Goal: Task Accomplishment & Management: Complete application form

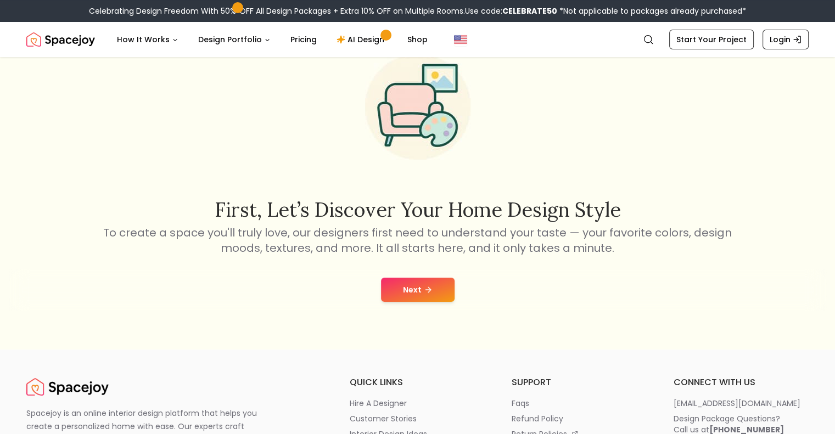
scroll to position [110, 0]
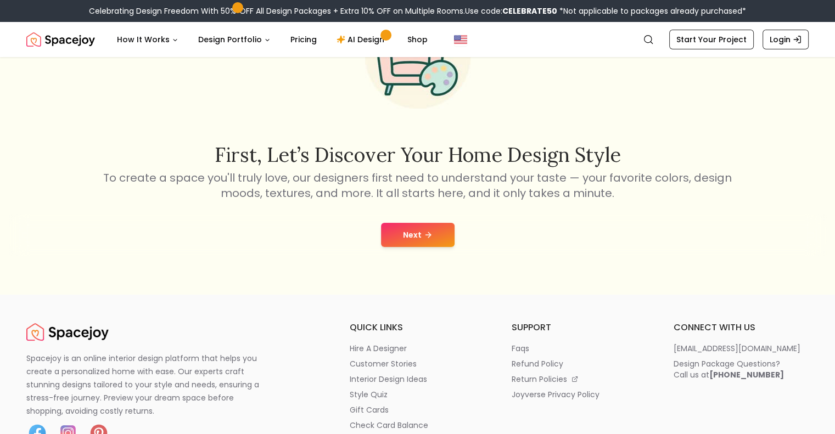
click at [439, 237] on button "Next" at bounding box center [418, 235] width 74 height 24
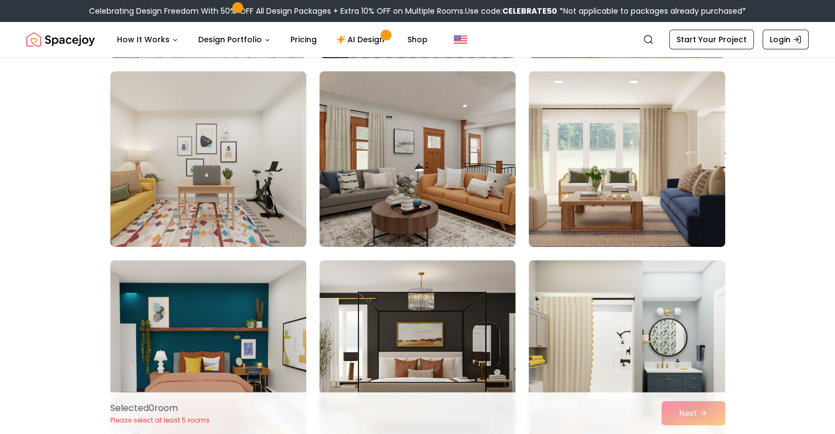
scroll to position [165, 0]
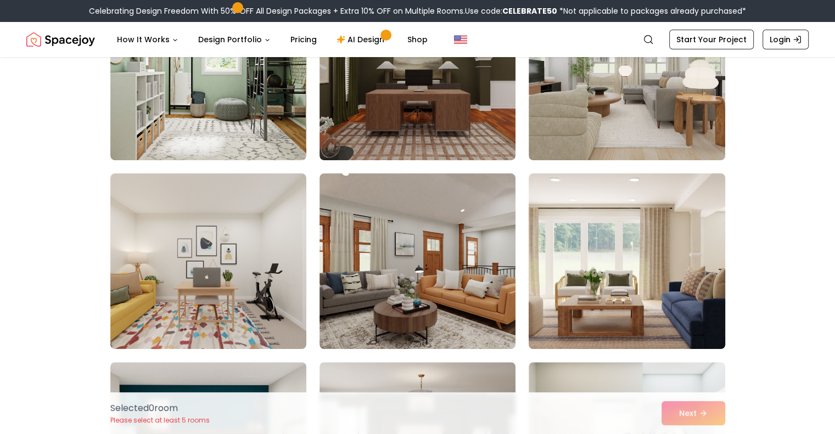
click at [596, 276] on img at bounding box center [627, 261] width 206 height 184
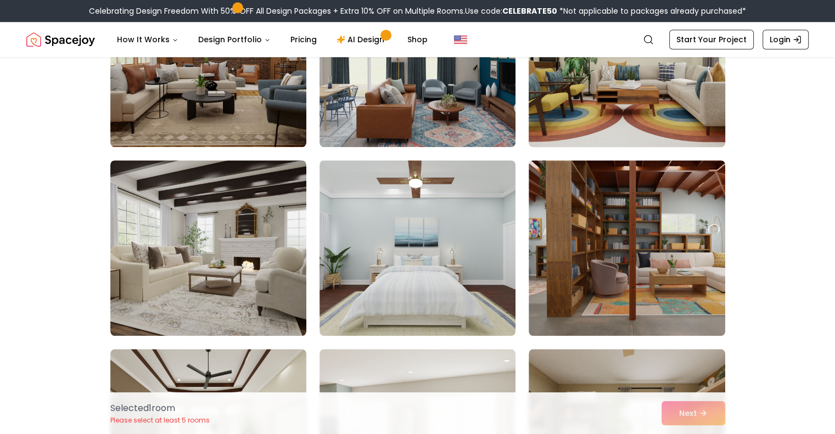
scroll to position [1153, 0]
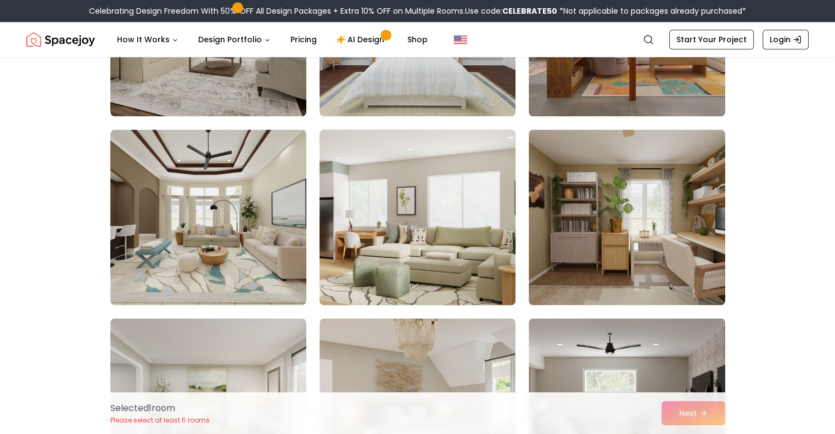
click at [460, 243] on img at bounding box center [418, 217] width 206 height 184
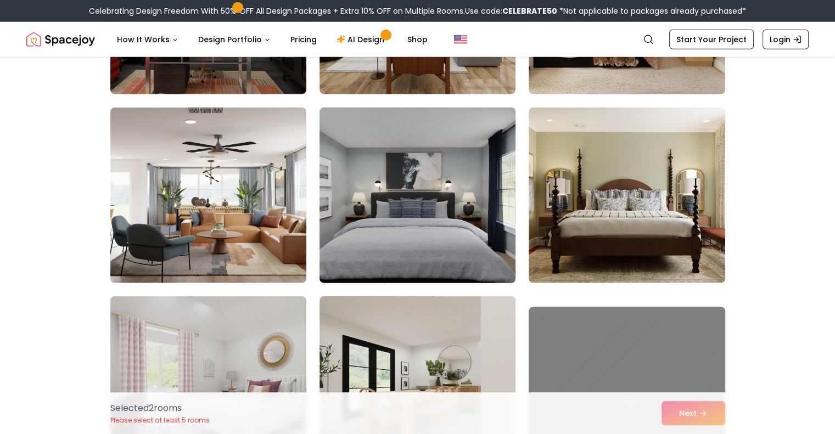
scroll to position [2909, 0]
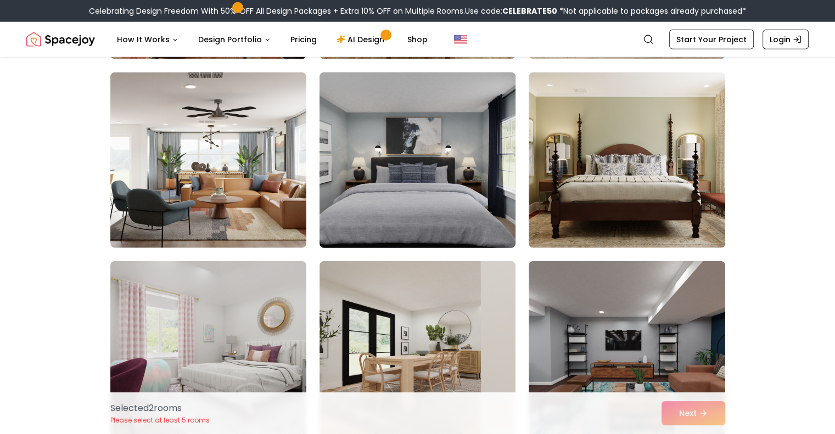
click at [476, 221] on img at bounding box center [418, 160] width 206 height 184
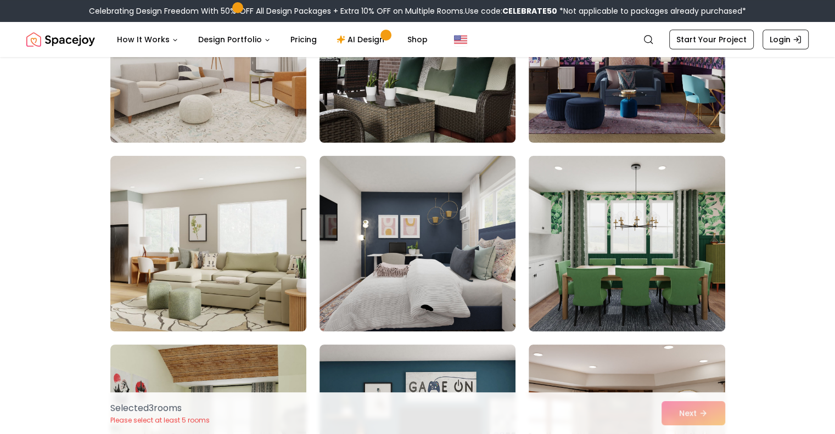
scroll to position [4281, 0]
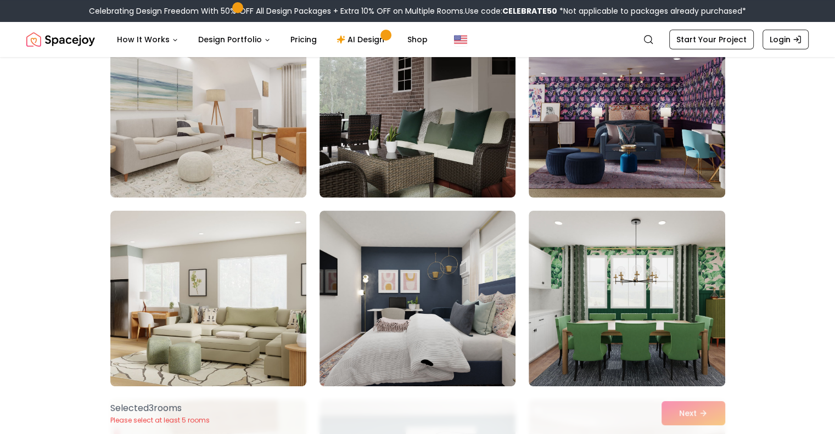
click at [265, 127] on img at bounding box center [208, 110] width 206 height 184
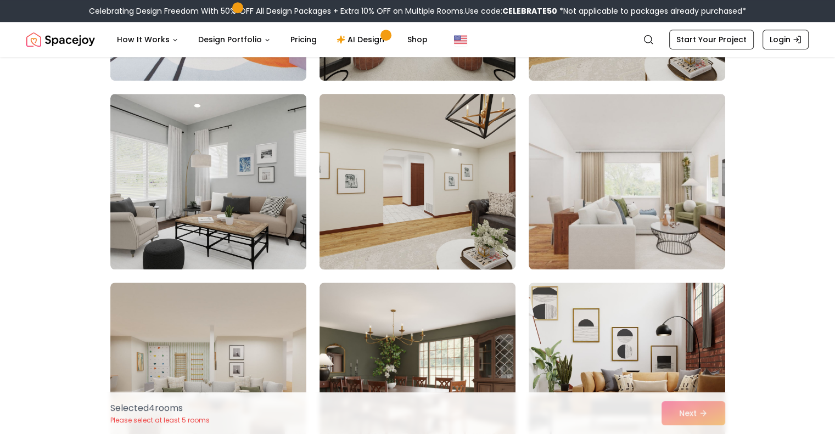
scroll to position [4995, 0]
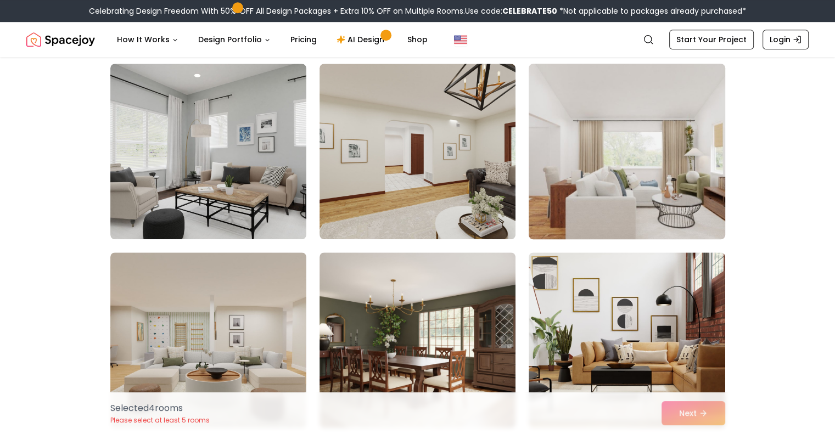
click at [568, 181] on img at bounding box center [627, 151] width 206 height 184
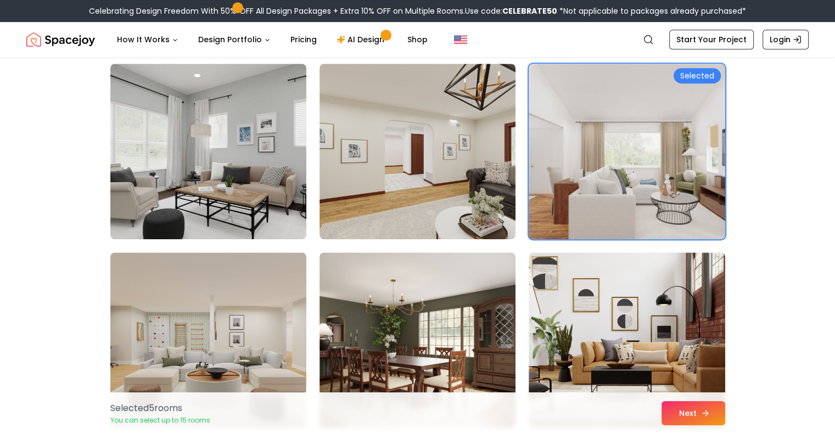
click at [711, 422] on button "Next" at bounding box center [693, 413] width 64 height 24
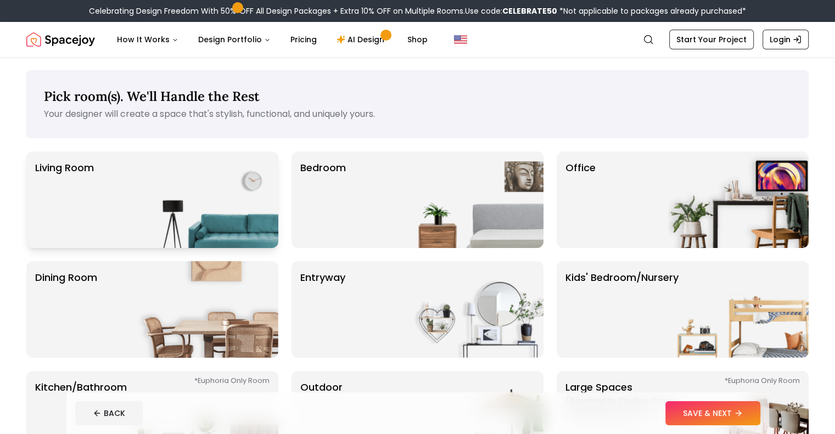
click at [221, 183] on img at bounding box center [208, 199] width 141 height 97
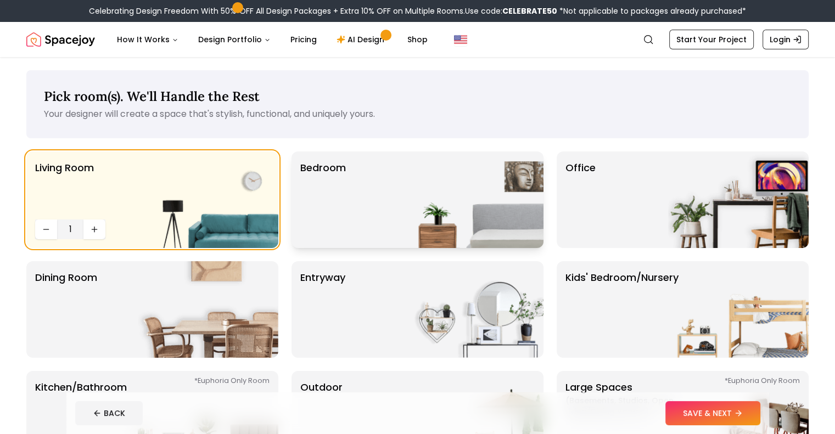
click at [468, 211] on img at bounding box center [473, 199] width 141 height 97
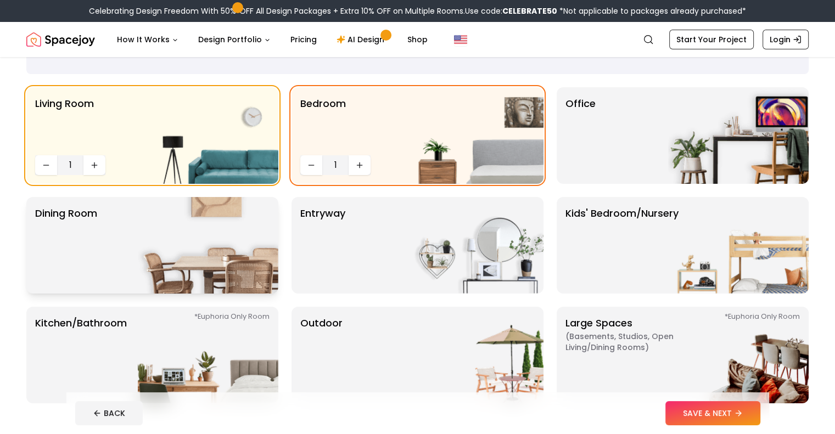
scroll to position [110, 0]
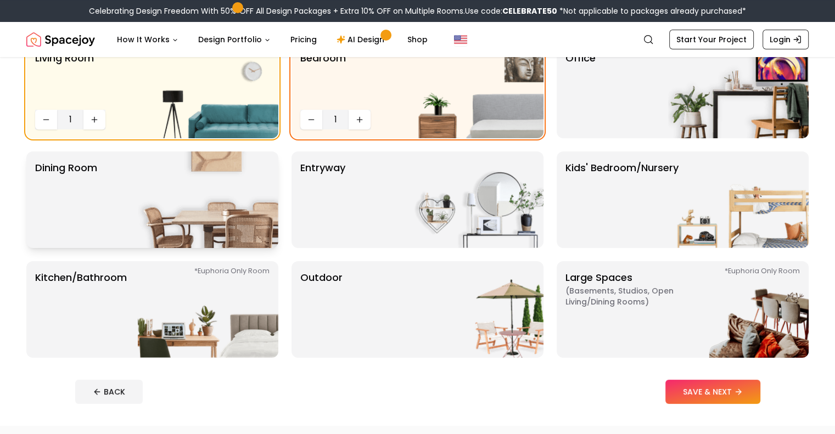
click at [235, 239] on img at bounding box center [208, 199] width 141 height 97
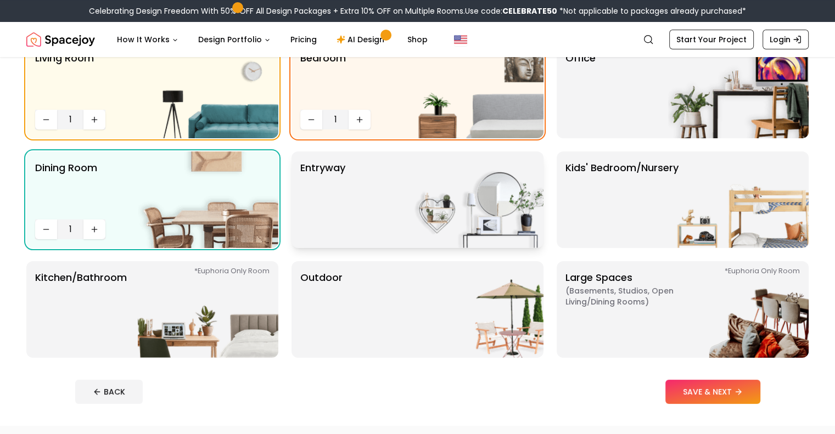
click at [355, 229] on div "entryway" at bounding box center [417, 199] width 252 height 97
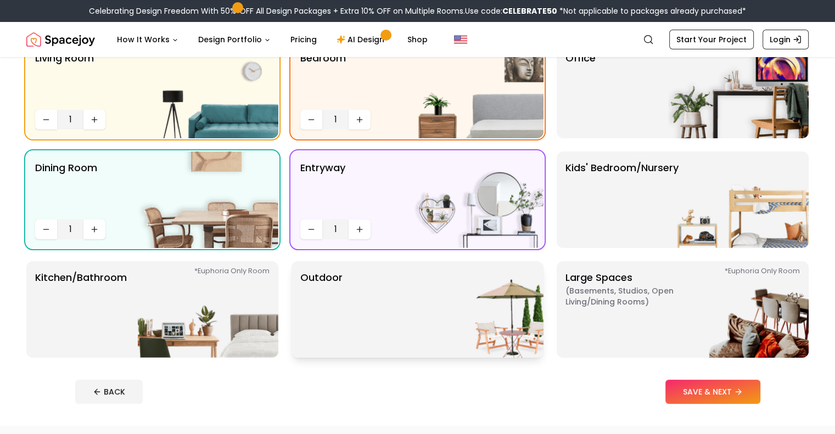
click at [350, 300] on div "Outdoor" at bounding box center [417, 309] width 252 height 97
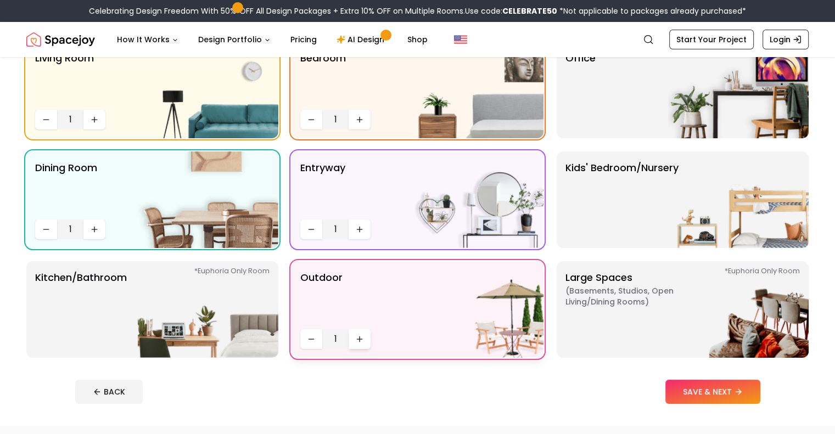
click at [360, 338] on icon "Increase quantity" at bounding box center [360, 338] width 0 height 5
click at [743, 307] on img at bounding box center [738, 309] width 141 height 97
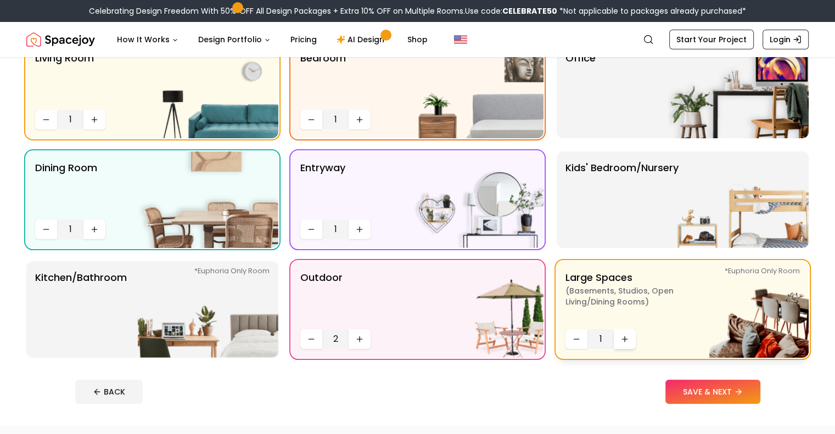
click at [632, 337] on button "Increase quantity" at bounding box center [625, 339] width 22 height 20
click at [172, 296] on img at bounding box center [208, 309] width 141 height 97
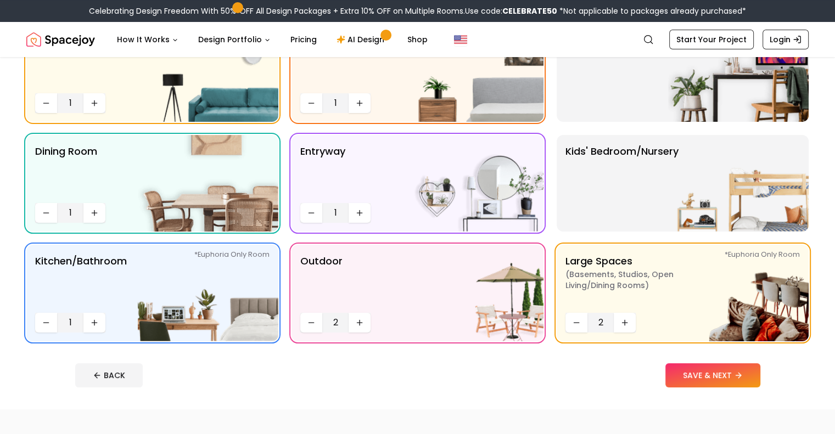
scroll to position [165, 0]
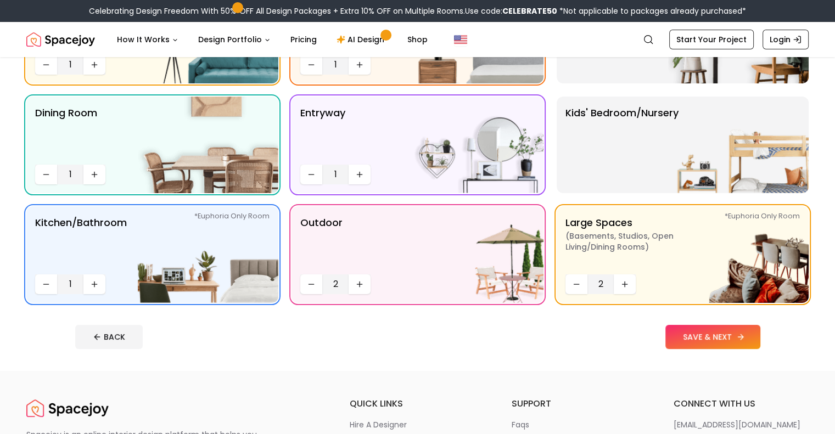
click at [760, 342] on button "SAVE & NEXT" at bounding box center [712, 337] width 95 height 24
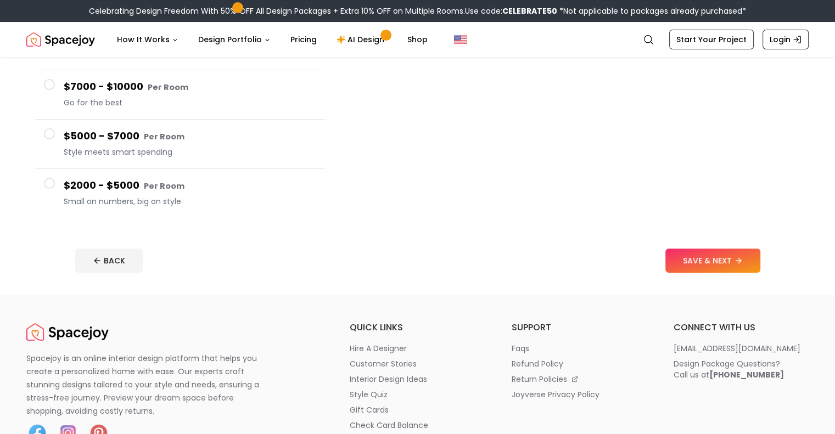
scroll to position [55, 0]
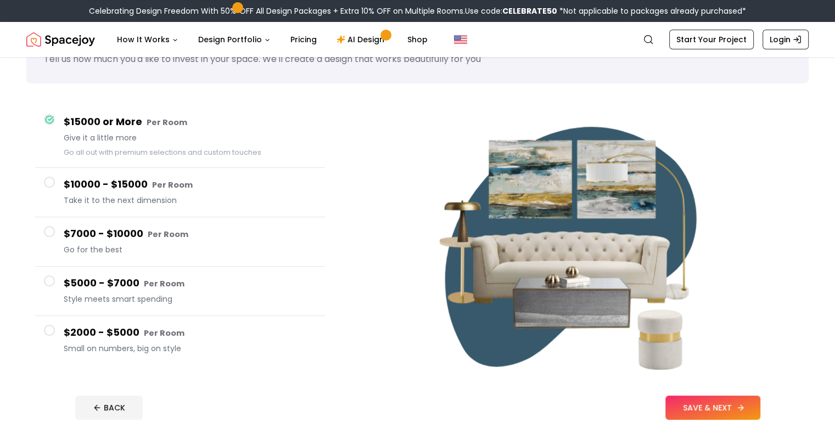
click at [753, 402] on button "SAVE & NEXT" at bounding box center [712, 408] width 95 height 24
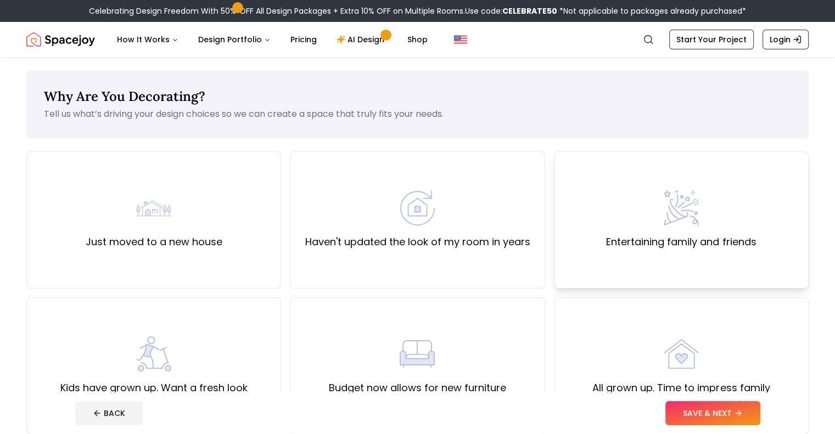
click at [671, 225] on img at bounding box center [681, 207] width 35 height 35
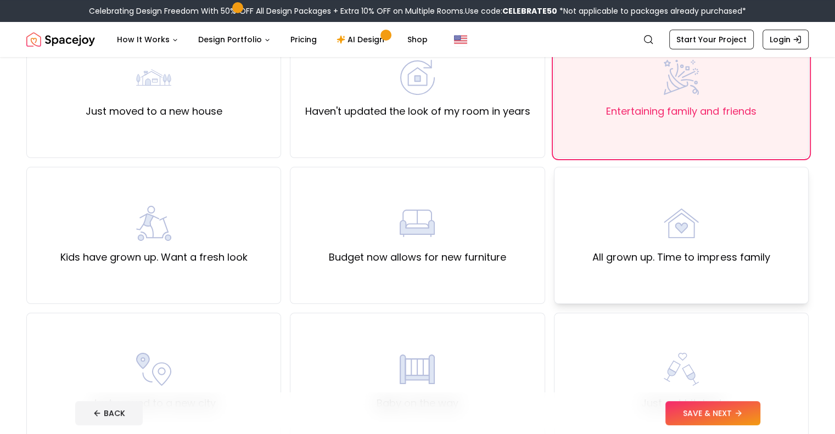
scroll to position [165, 0]
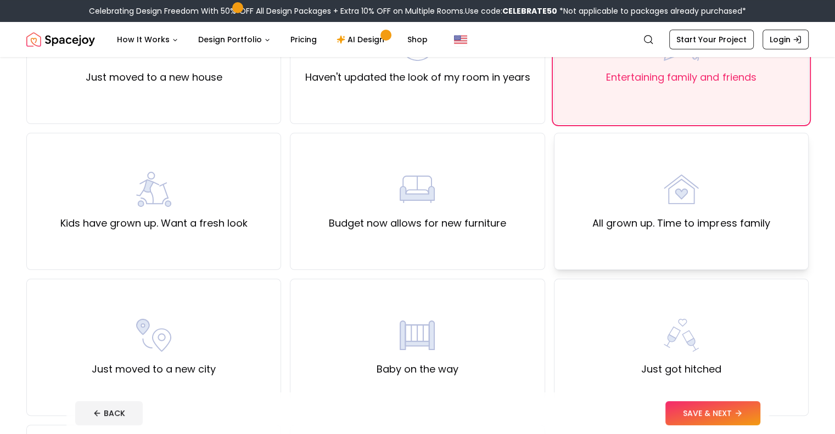
click at [590, 243] on div "All grown up. Time to impress family" at bounding box center [681, 201] width 255 height 137
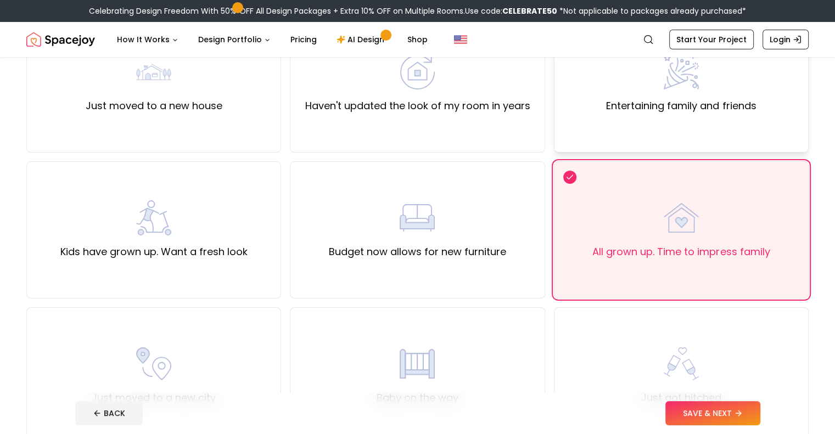
scroll to position [110, 0]
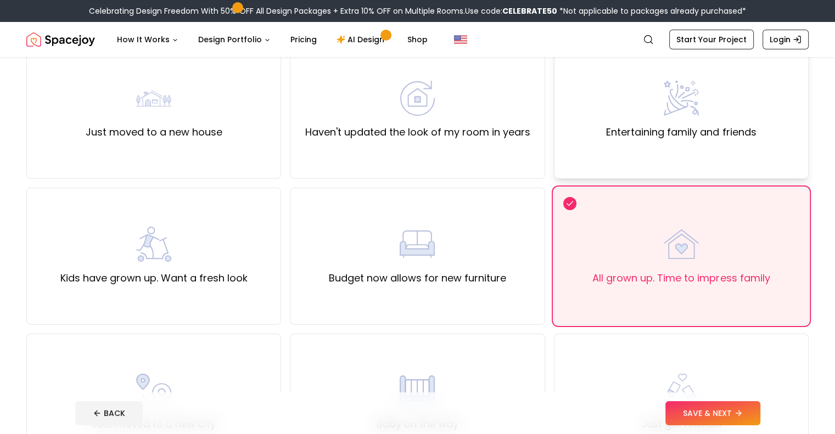
click at [627, 161] on div "Entertaining family and friends" at bounding box center [681, 110] width 255 height 137
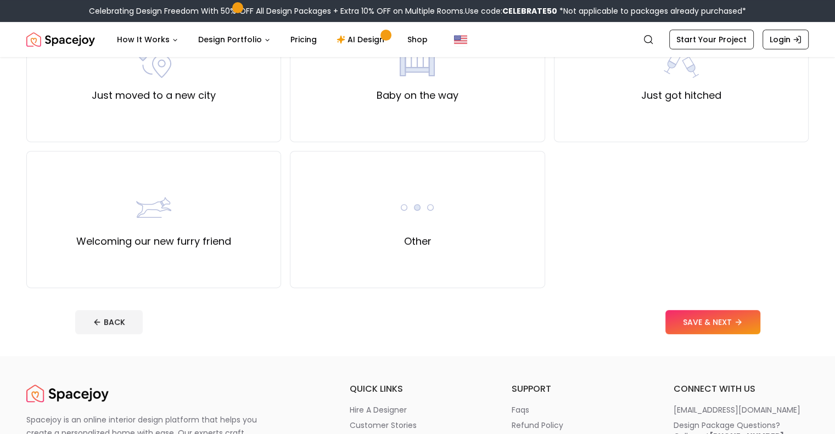
scroll to position [439, 0]
click at [734, 325] on button "SAVE & NEXT" at bounding box center [712, 322] width 95 height 24
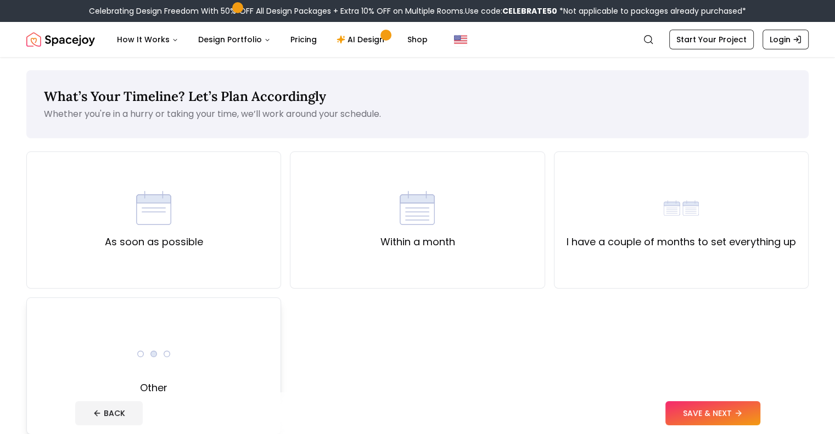
click at [81, 378] on div "Other" at bounding box center [153, 365] width 255 height 137
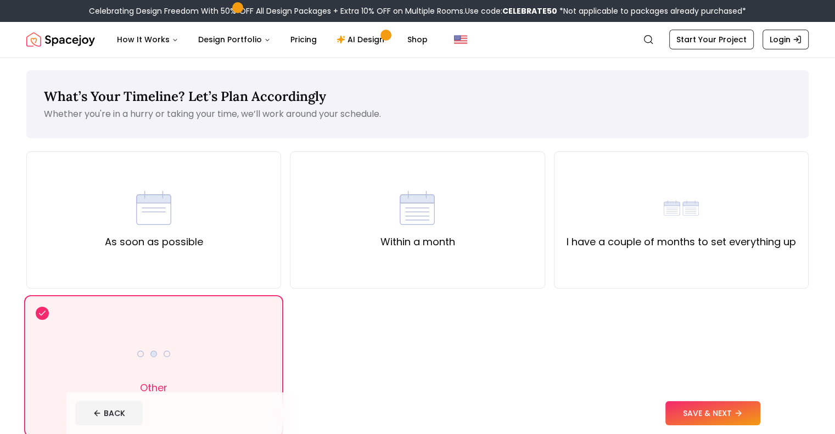
scroll to position [165, 0]
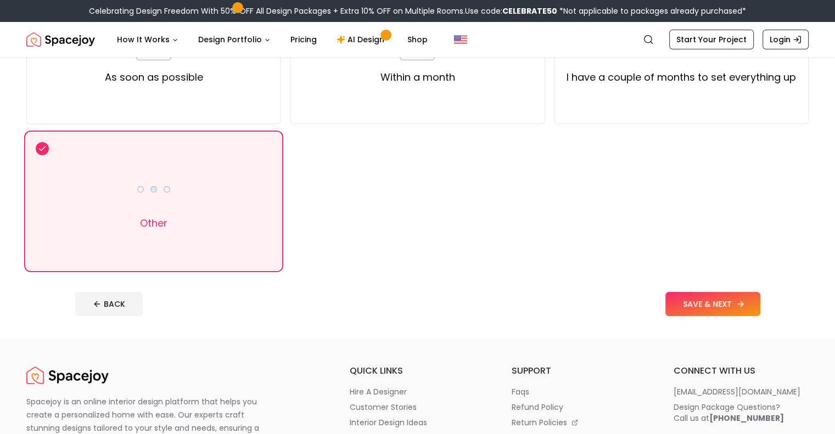
click at [710, 311] on button "SAVE & NEXT" at bounding box center [712, 304] width 95 height 24
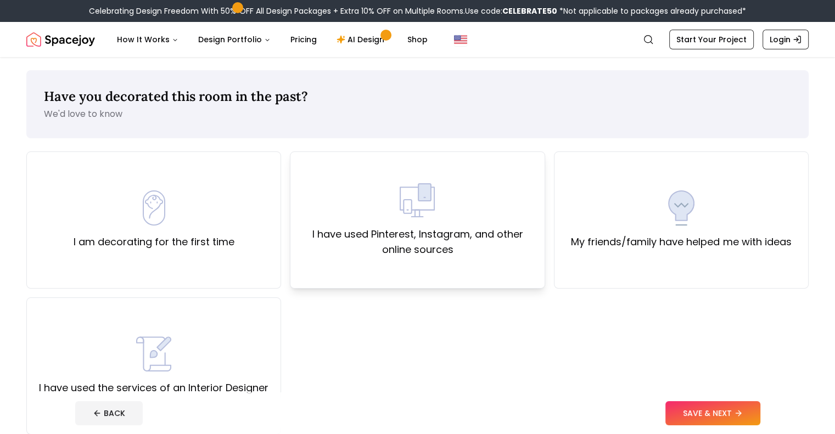
click at [481, 229] on label "I have used Pinterest, Instagram, and other online sources" at bounding box center [417, 242] width 236 height 31
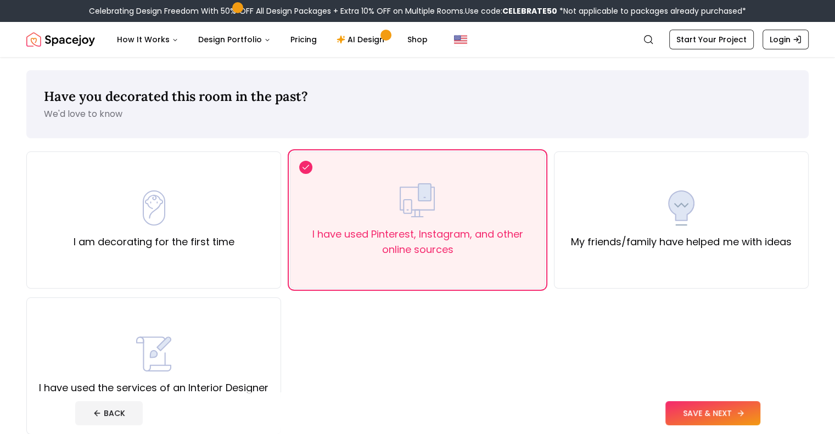
click at [751, 414] on button "SAVE & NEXT" at bounding box center [712, 413] width 95 height 24
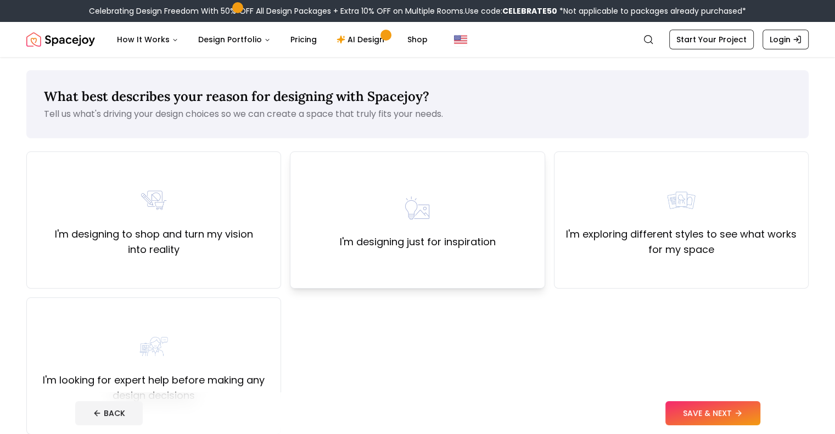
click at [388, 217] on div "I'm designing just for inspiration" at bounding box center [417, 219] width 156 height 59
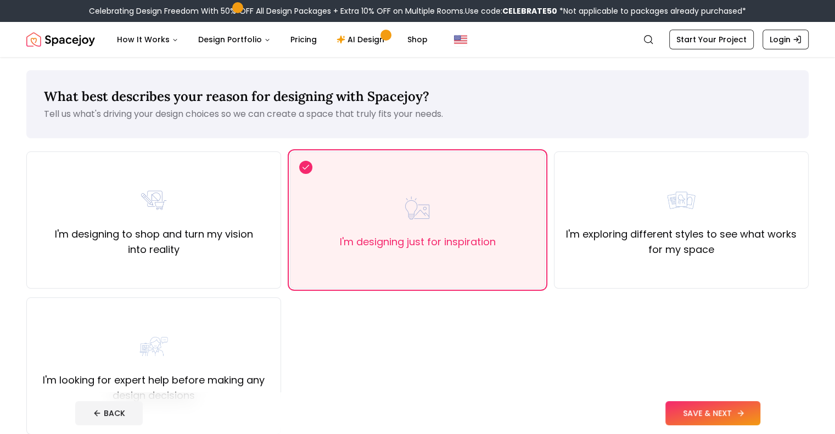
click at [751, 415] on button "SAVE & NEXT" at bounding box center [712, 413] width 95 height 24
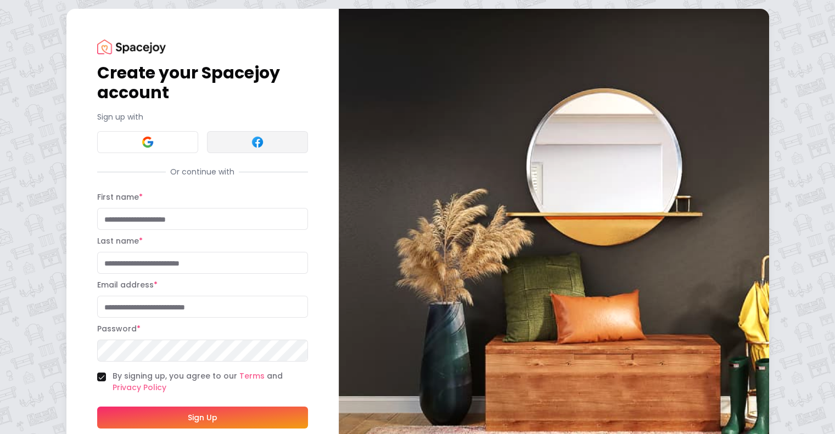
click at [211, 143] on button at bounding box center [257, 142] width 101 height 22
